Goal: Book appointment/travel/reservation

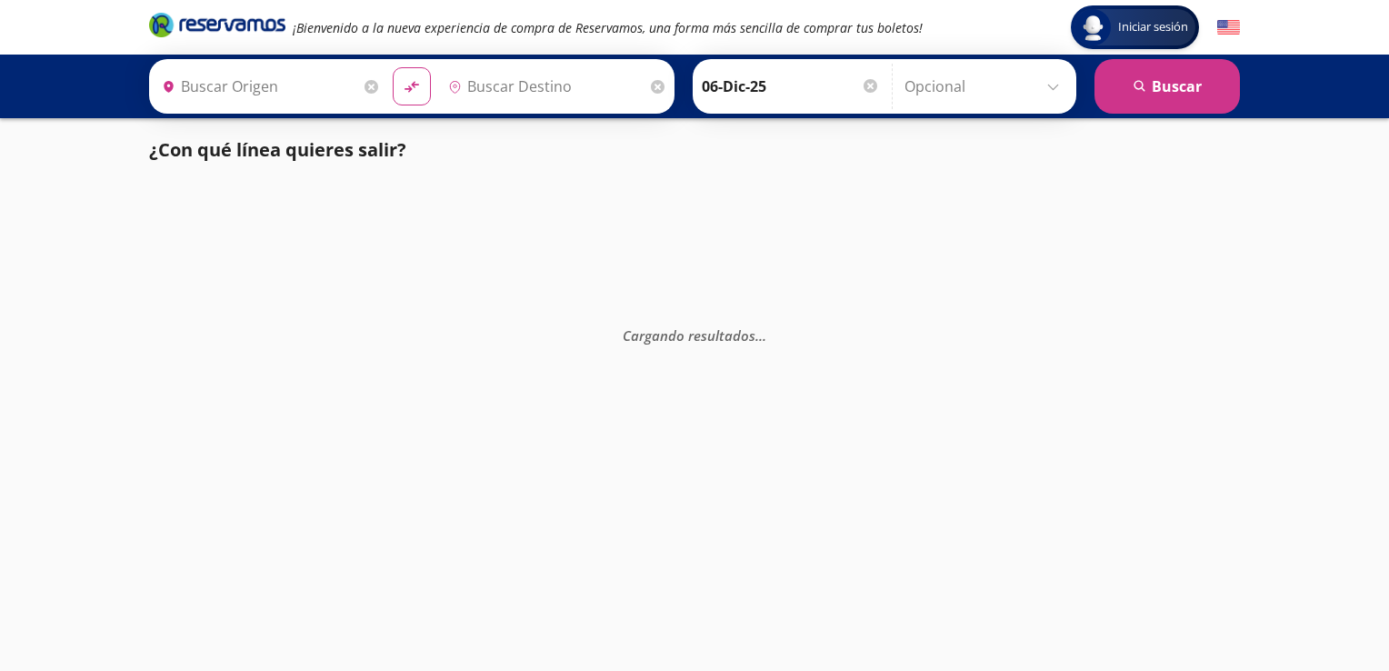
type input "[GEOGRAPHIC_DATA], [GEOGRAPHIC_DATA]"
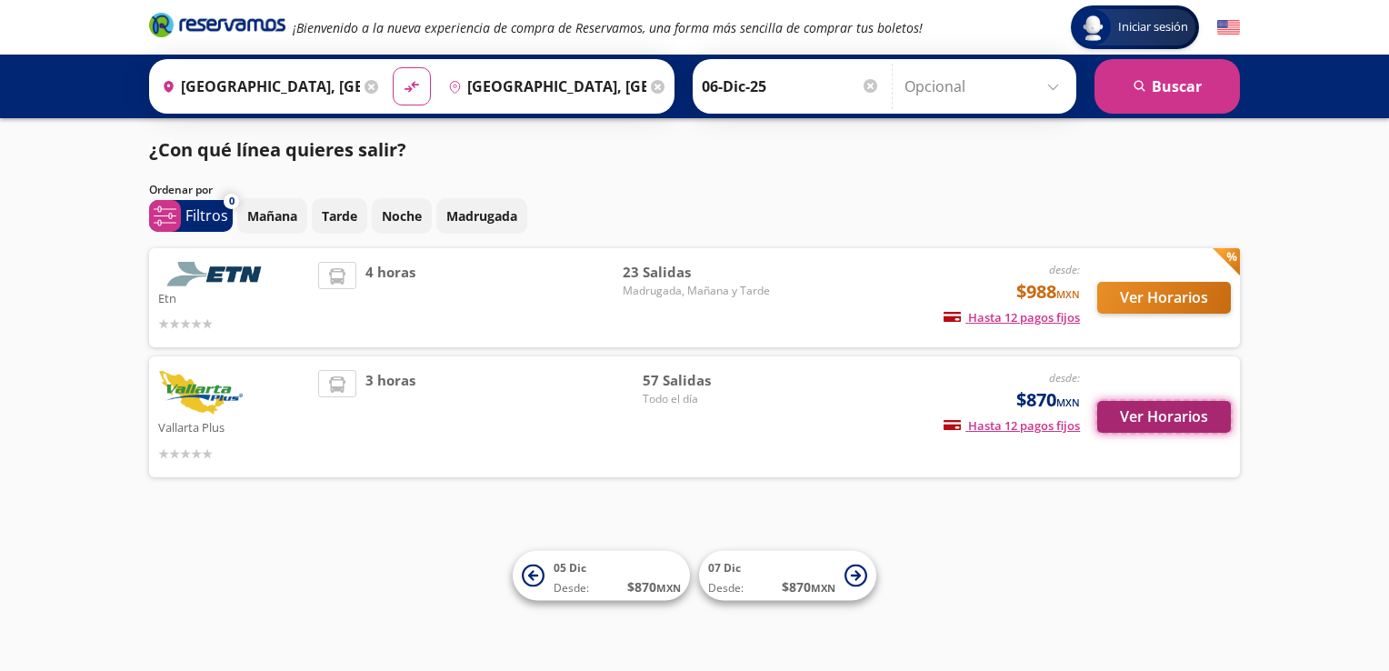
click at [1191, 420] on button "Ver Horarios" at bounding box center [1165, 417] width 134 height 32
click at [608, 80] on input "[GEOGRAPHIC_DATA], [GEOGRAPHIC_DATA]" at bounding box center [544, 86] width 206 height 45
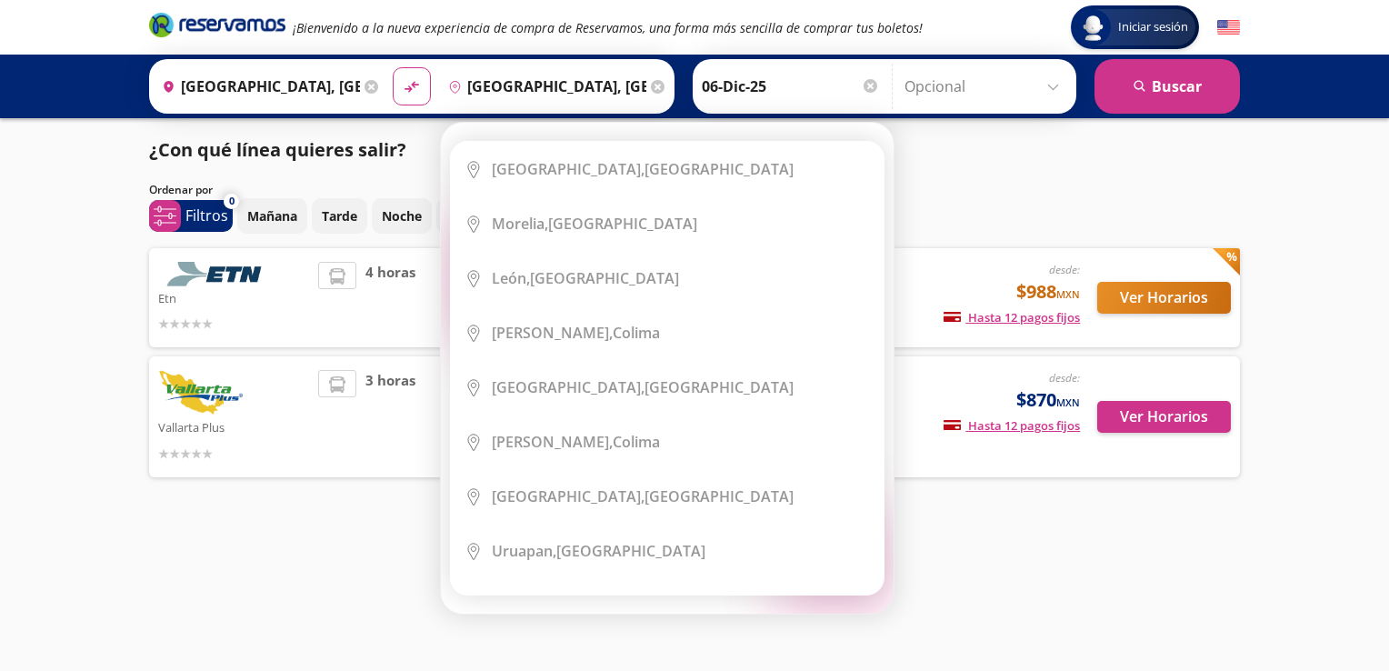
click at [651, 87] on icon at bounding box center [658, 87] width 14 height 14
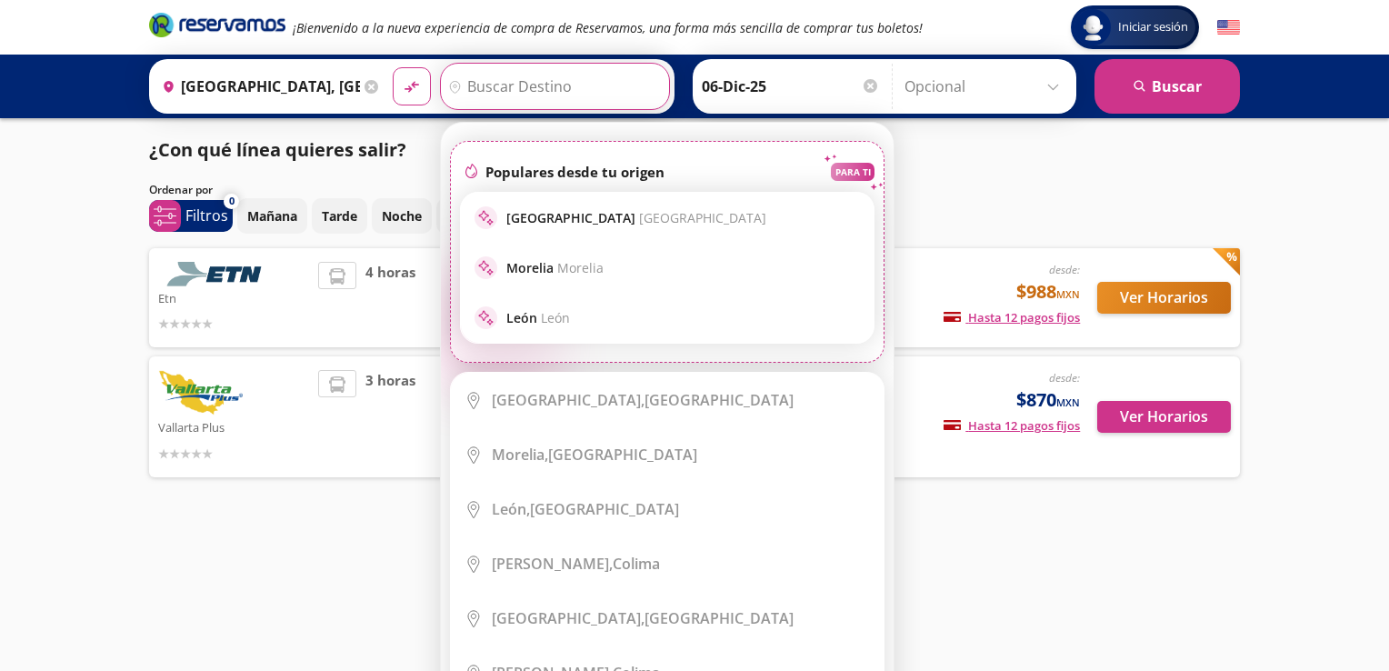
click at [557, 83] on input "Destino" at bounding box center [553, 86] width 224 height 45
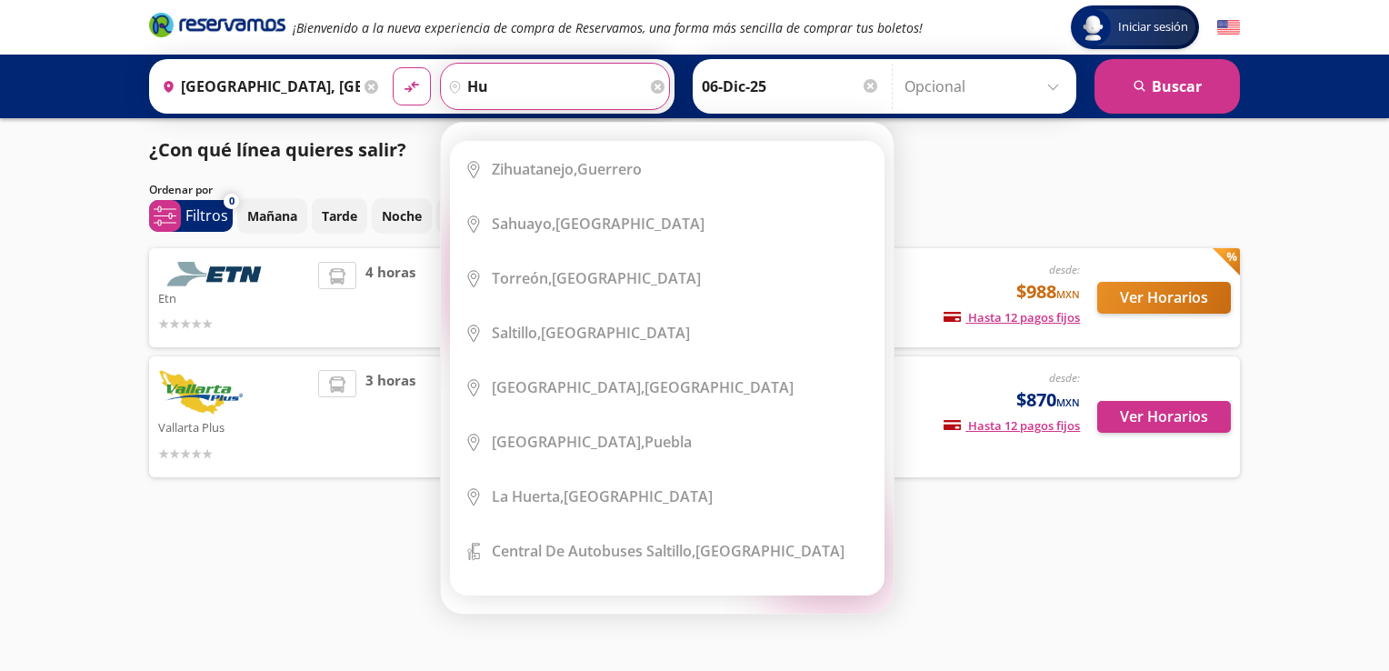
type input "h"
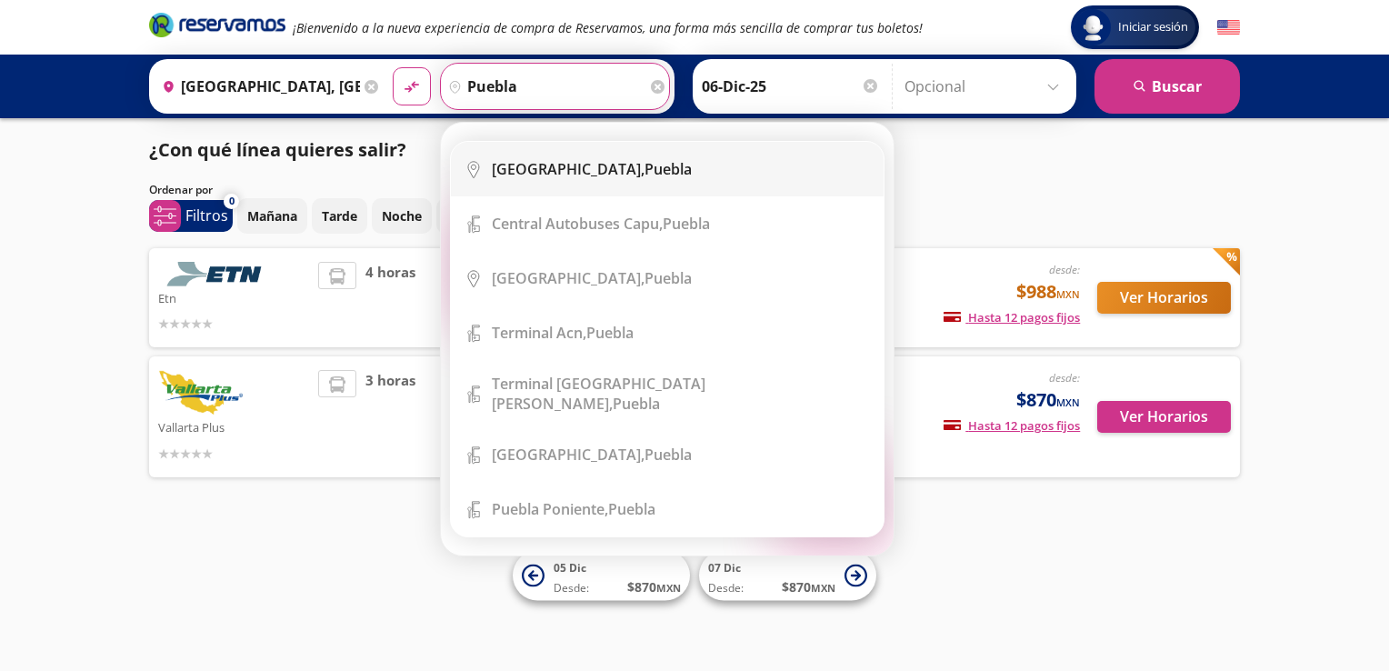
click at [556, 161] on div "[GEOGRAPHIC_DATA], [GEOGRAPHIC_DATA]" at bounding box center [592, 169] width 200 height 20
type input "[GEOGRAPHIC_DATA], [GEOGRAPHIC_DATA]"
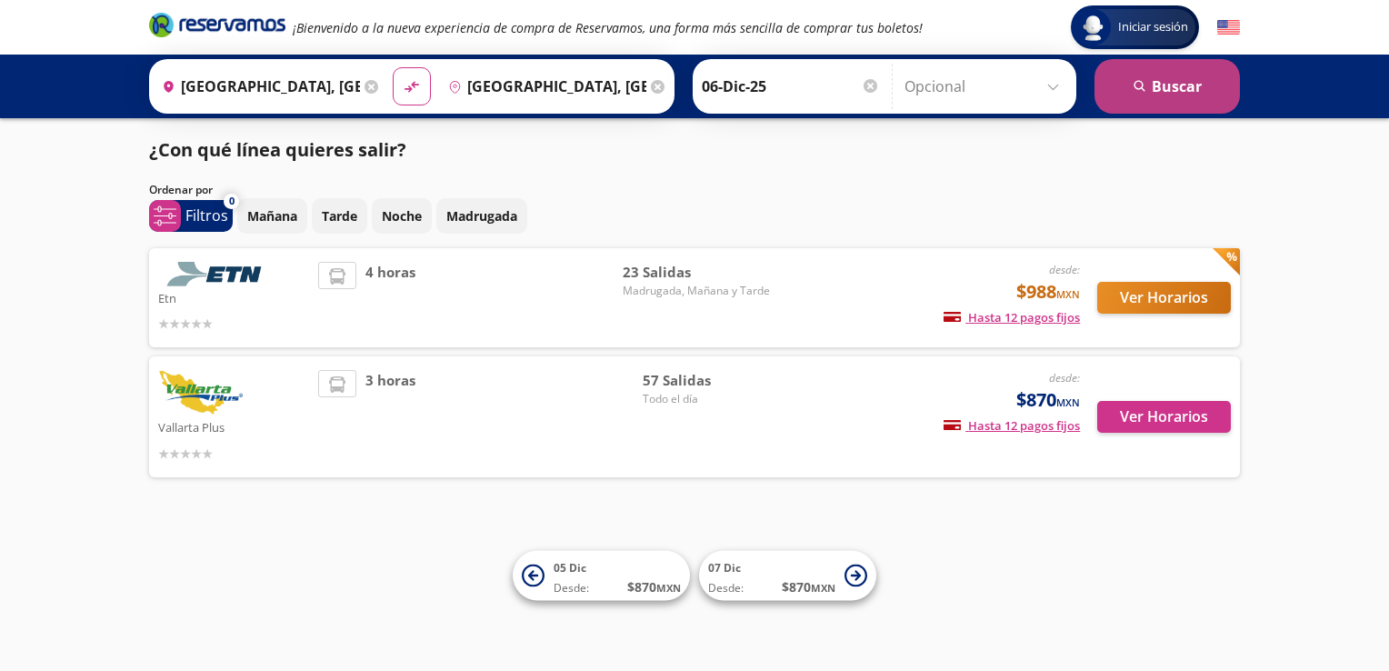
click at [1156, 96] on button "search [GEOGRAPHIC_DATA]" at bounding box center [1167, 86] width 145 height 55
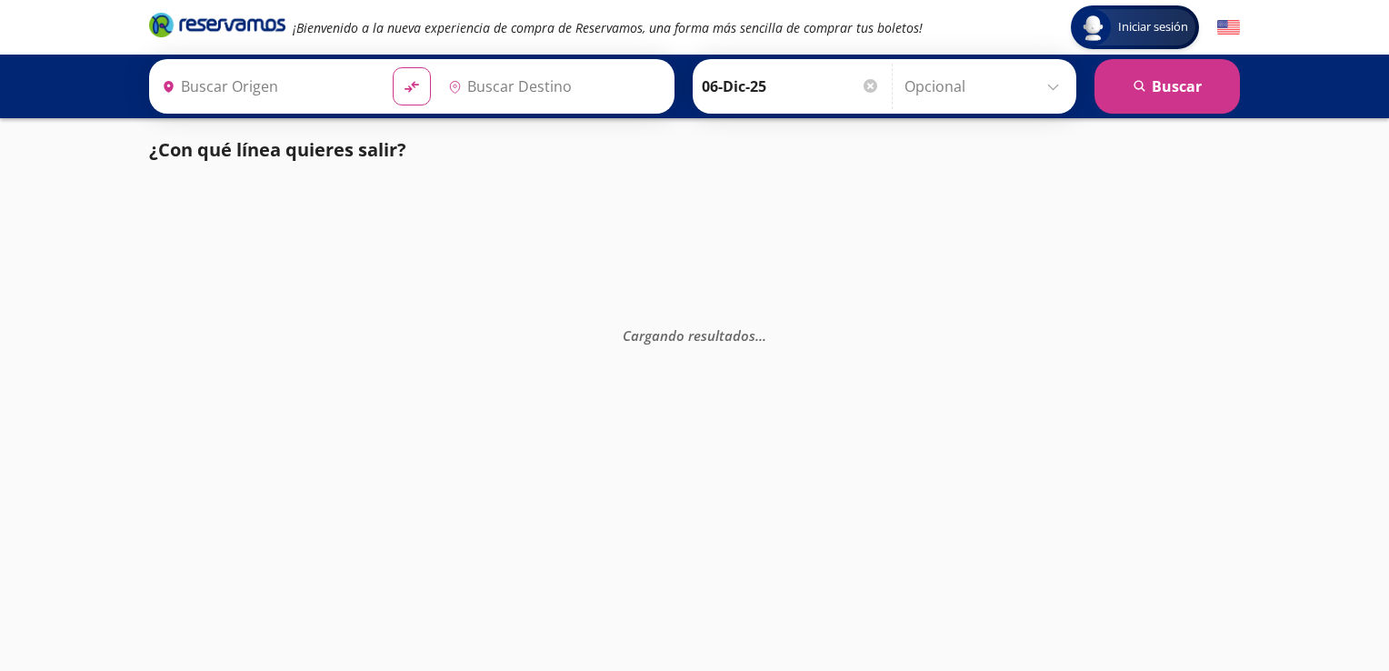
type input "[GEOGRAPHIC_DATA], [GEOGRAPHIC_DATA]"
